Goal: Find specific page/section: Find specific page/section

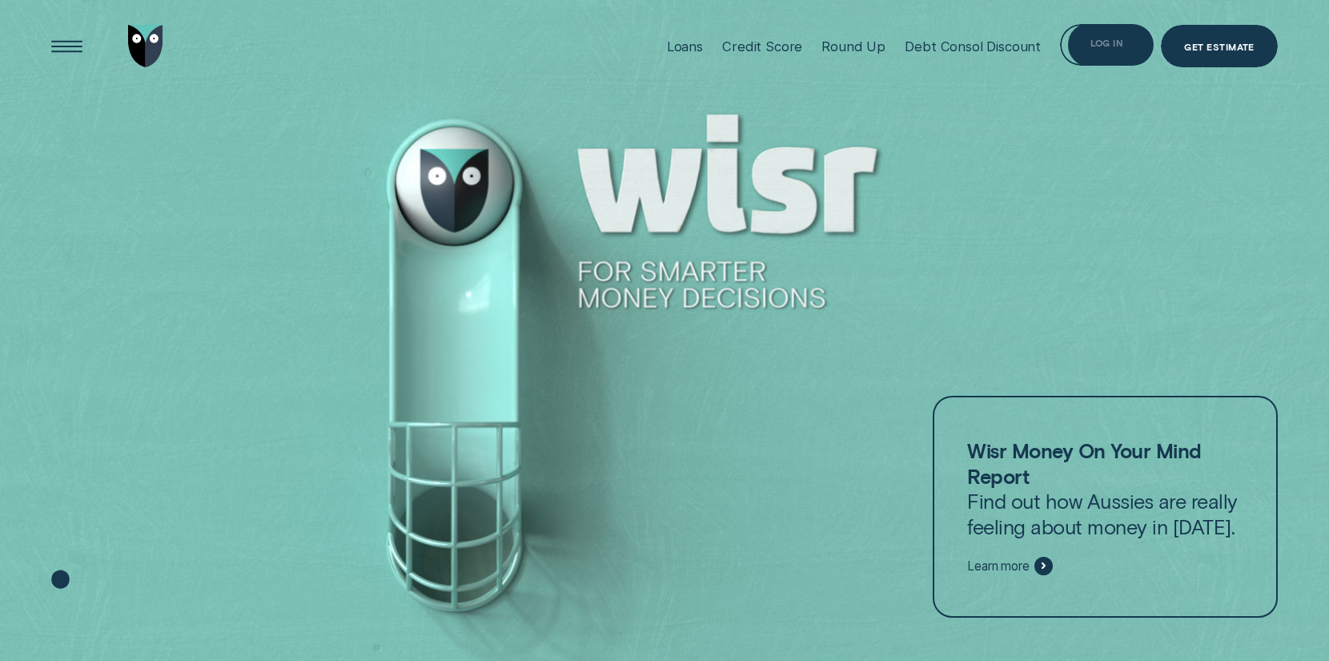
click at [1082, 45] on div "Log in" at bounding box center [1106, 45] width 93 height 42
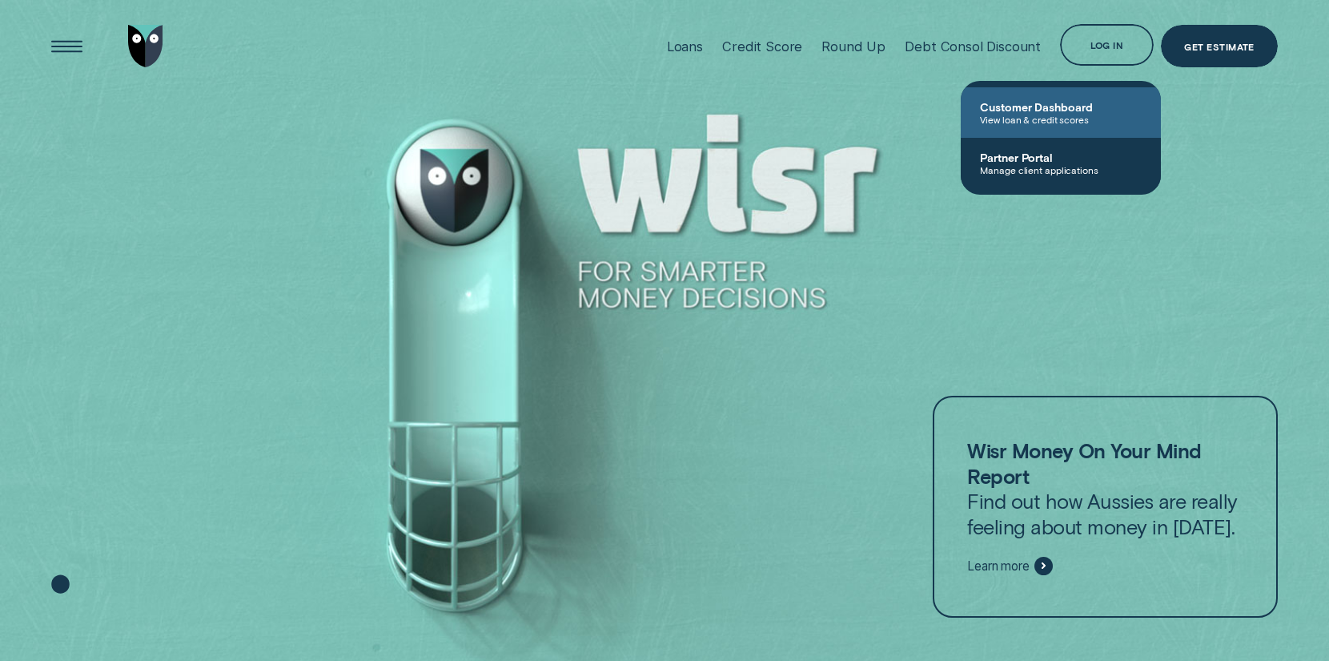
click at [1069, 118] on span "View loan & credit scores" at bounding box center [1061, 119] width 162 height 11
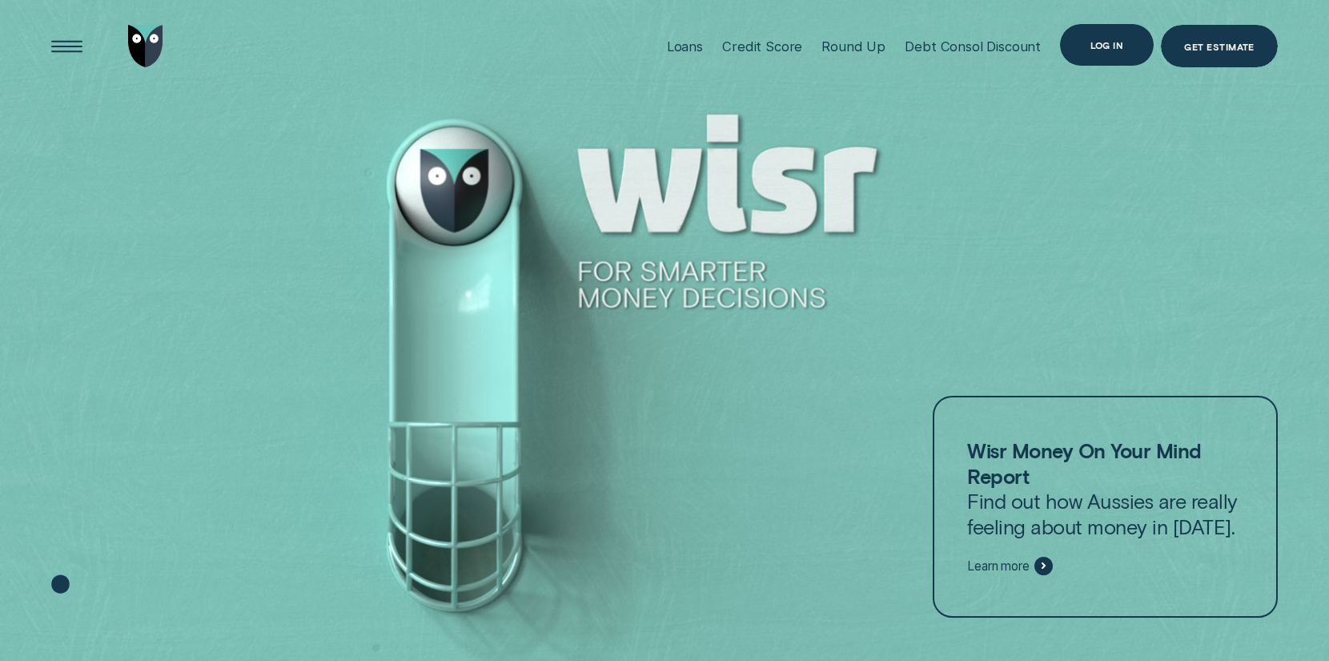
click at [1085, 34] on div "Log in" at bounding box center [1106, 45] width 93 height 42
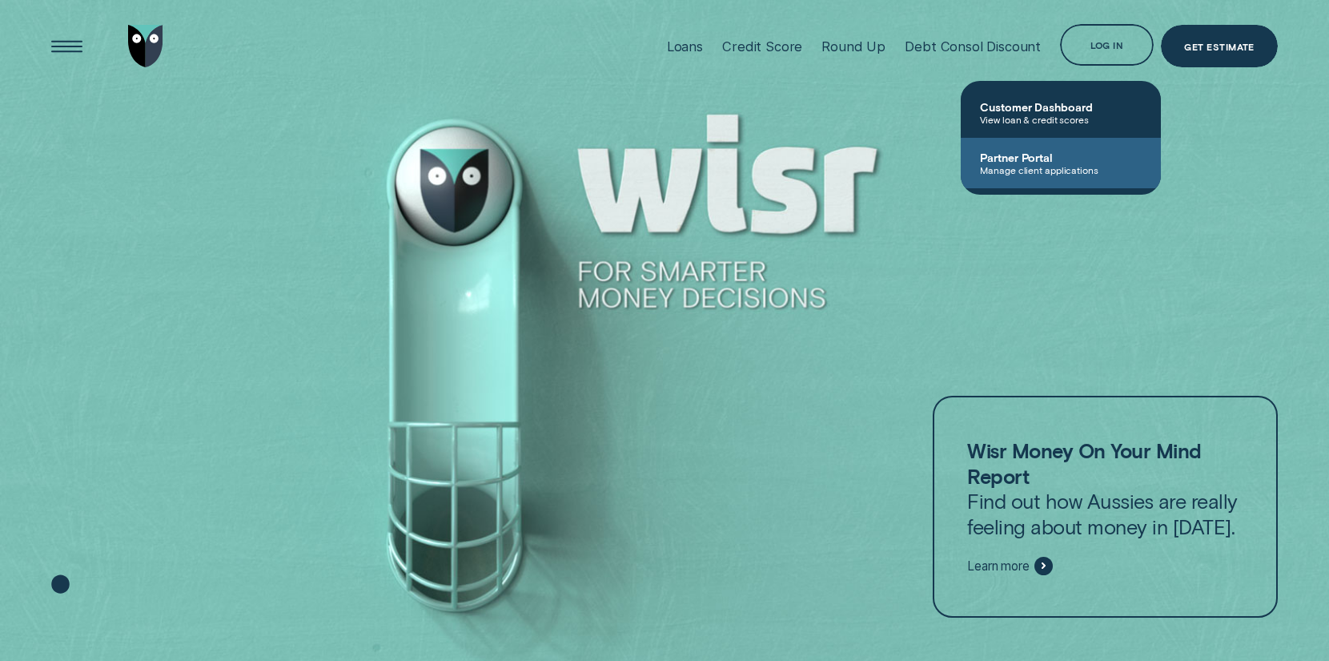
click at [1081, 166] on span "Manage client applications" at bounding box center [1061, 169] width 162 height 11
